Goal: Navigation & Orientation: Find specific page/section

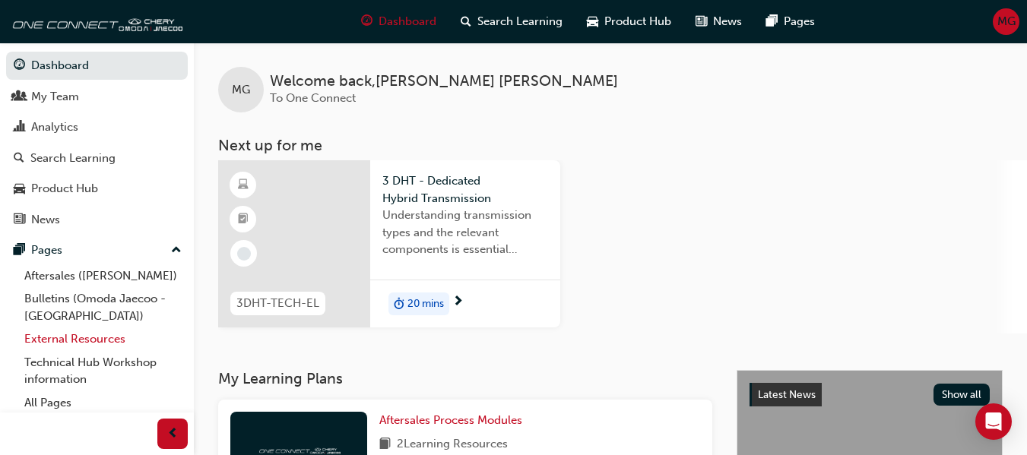
click at [57, 338] on link "External Resources" at bounding box center [103, 340] width 170 height 24
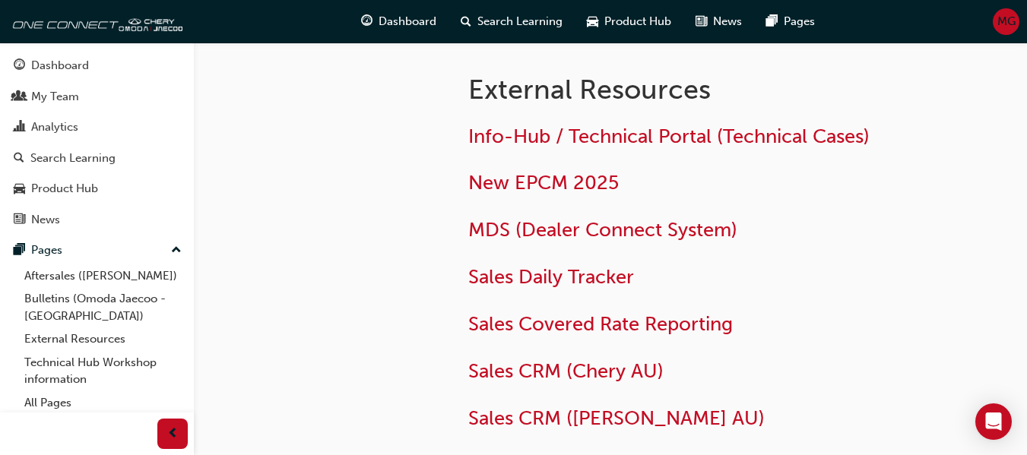
click at [558, 150] on div "Info-Hub / Technical Portal (Technical Cases) New EPCM 2025 MDS (Dealer Connect…" at bounding box center [715, 301] width 494 height 353
click at [551, 141] on span "Info-Hub / Technical Portal (Technical Cases)" at bounding box center [668, 137] width 401 height 24
